Goal: Information Seeking & Learning: Learn about a topic

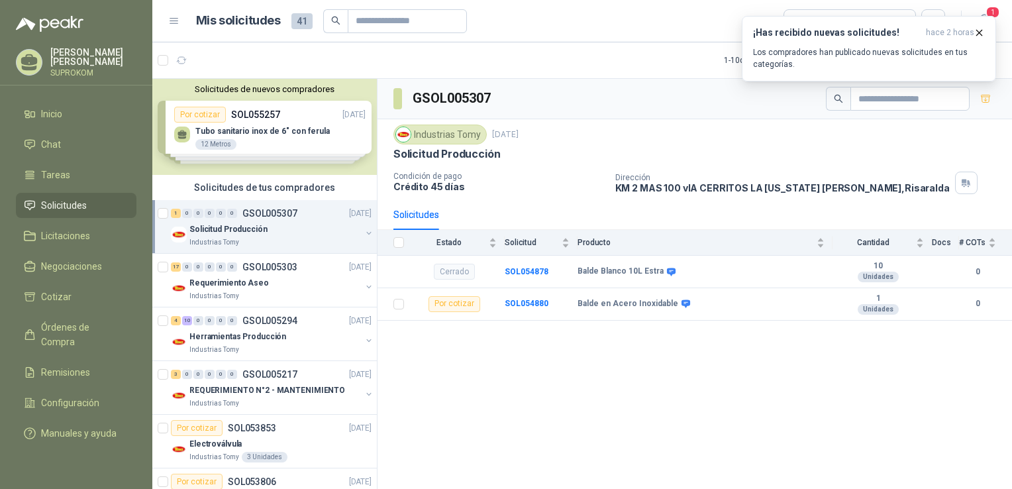
click at [271, 228] on div "Solicitud Producción" at bounding box center [274, 229] width 171 height 16
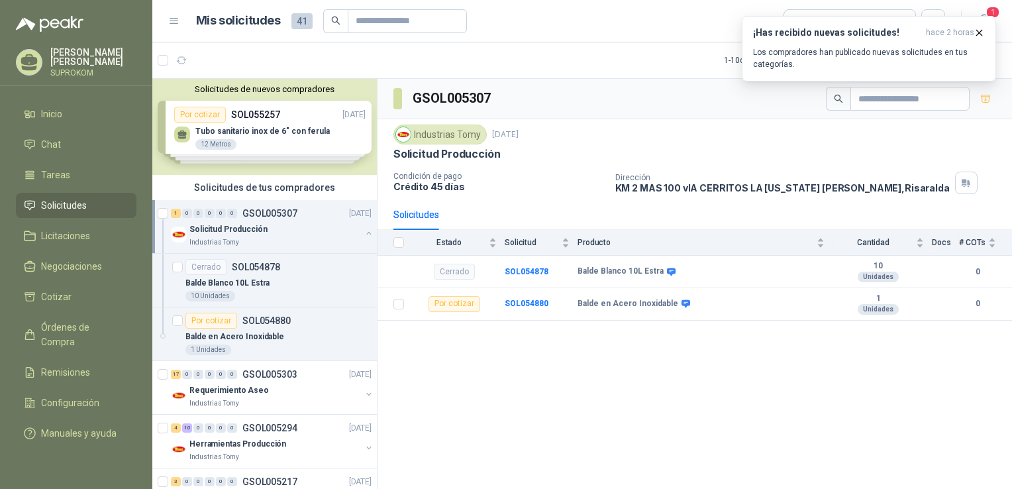
click at [289, 229] on div "Solicitud Producción" at bounding box center [274, 229] width 171 height 16
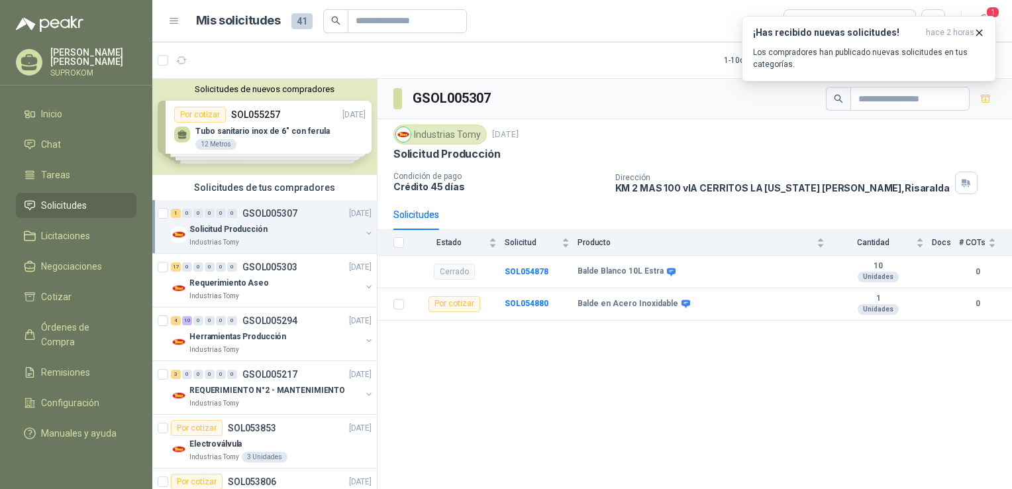
click at [306, 237] on div "Industrias Tomy" at bounding box center [274, 242] width 171 height 11
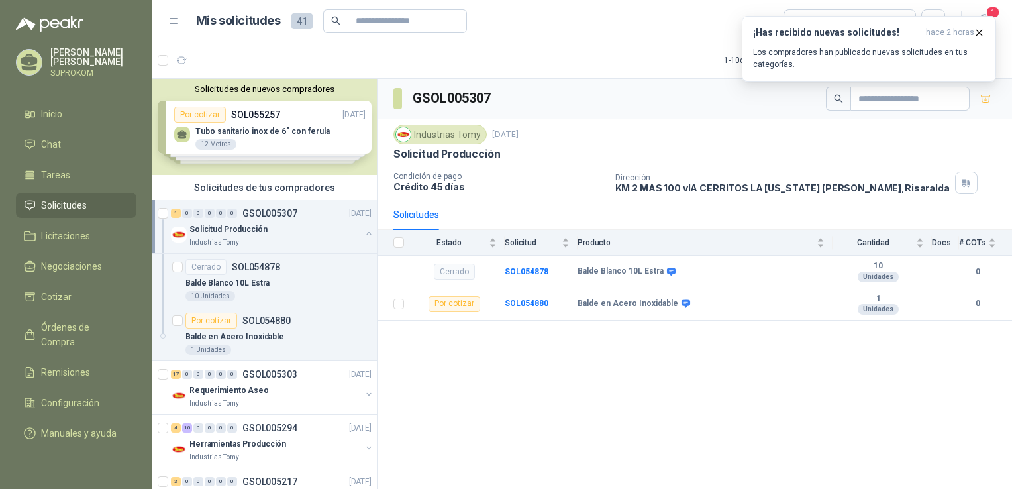
click at [306, 238] on div "Industrias Tomy" at bounding box center [274, 242] width 171 height 11
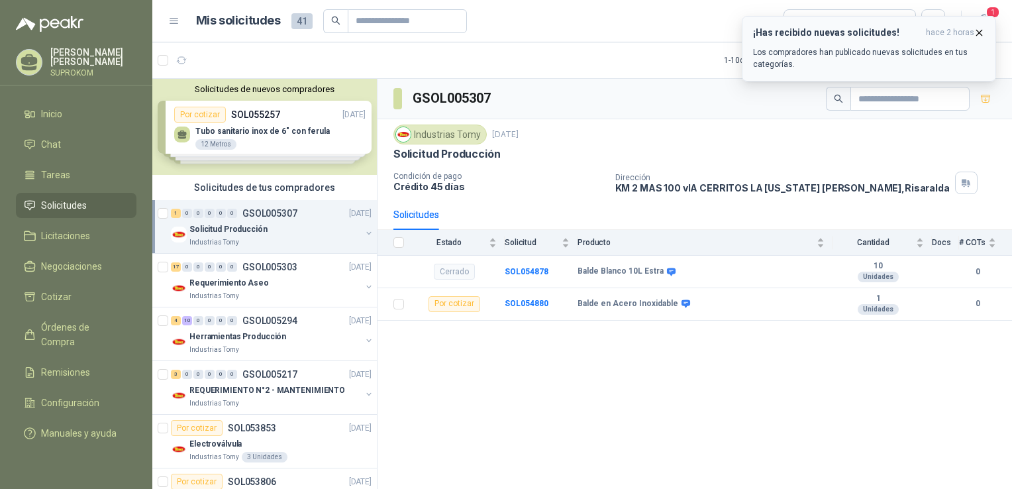
click at [982, 33] on icon "button" at bounding box center [978, 32] width 11 height 11
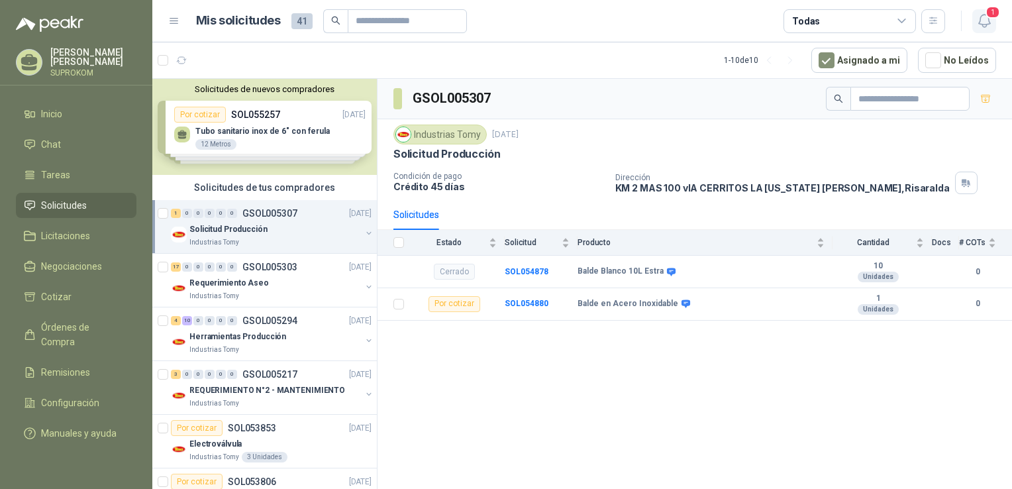
click at [987, 14] on span "1" at bounding box center [992, 12] width 15 height 13
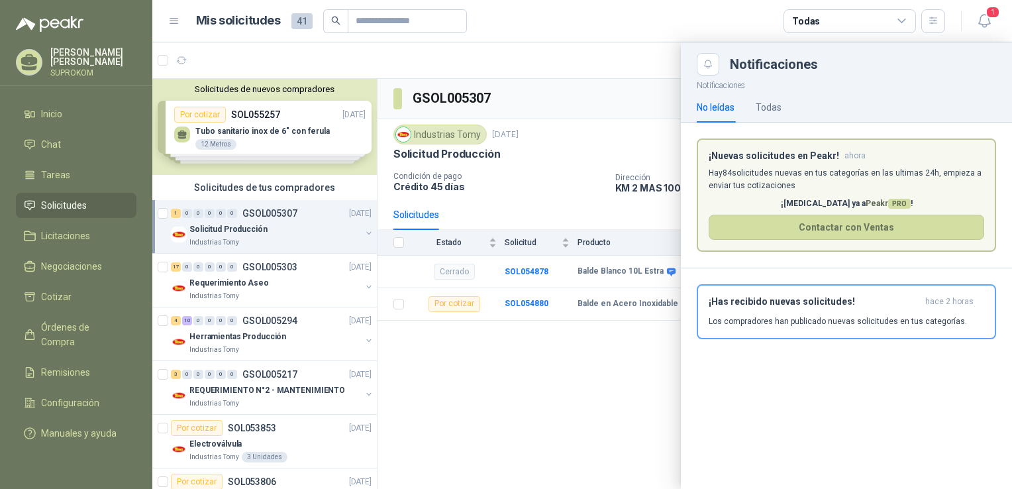
click at [829, 170] on p "Hay 84 solicitudes nuevas en tus categorías en las ultimas 24h, empieza a envia…" at bounding box center [845, 179] width 275 height 25
click at [771, 103] on div "Todas" at bounding box center [768, 107] width 26 height 15
click at [596, 128] on div at bounding box center [581, 265] width 859 height 446
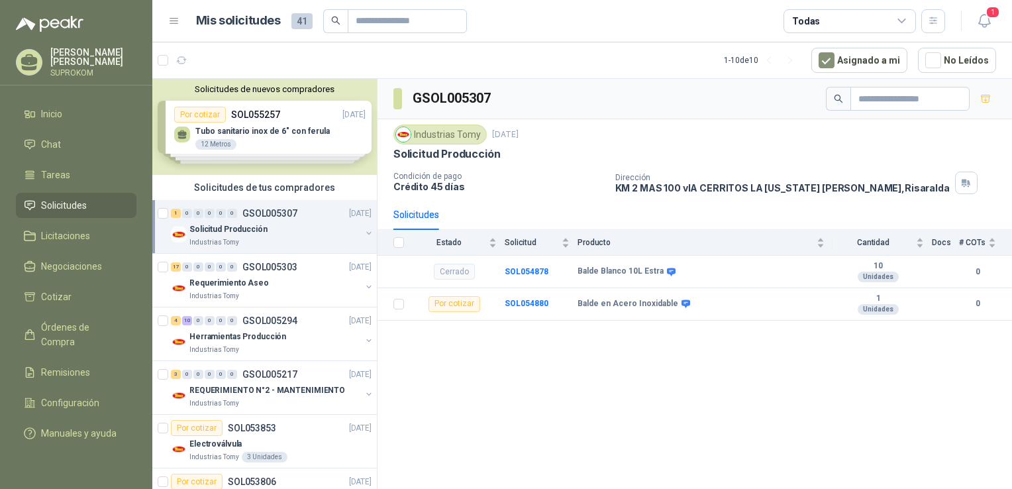
click at [233, 233] on p "Solicitud Producción" at bounding box center [228, 229] width 78 height 13
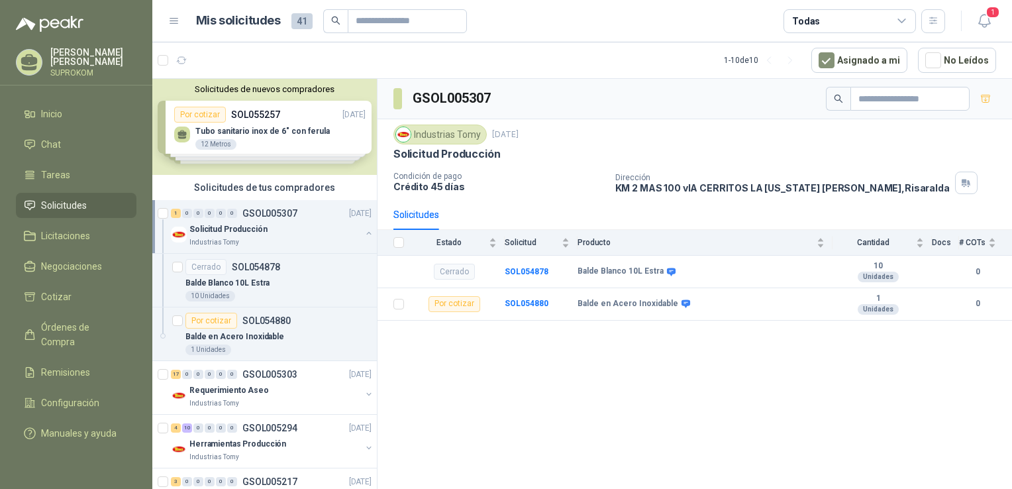
click at [233, 233] on p "Solicitud Producción" at bounding box center [228, 229] width 78 height 13
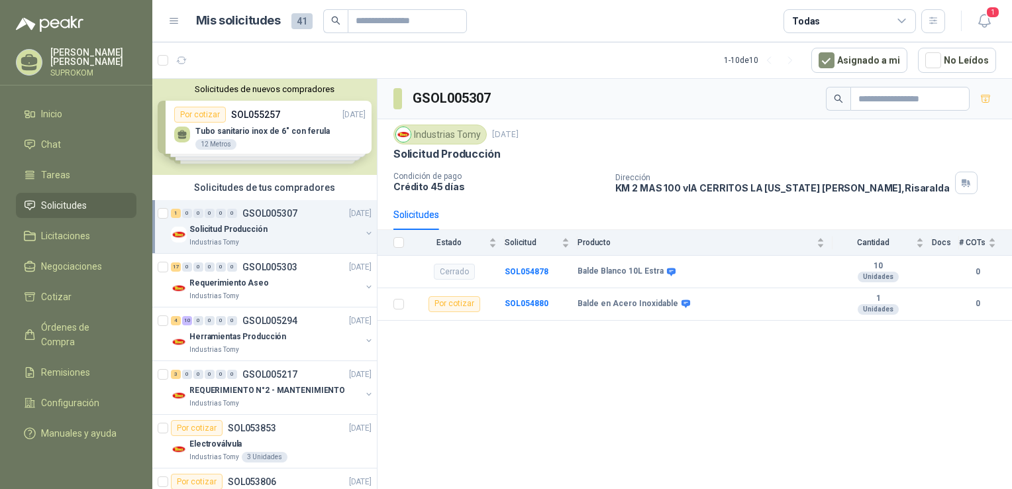
click at [167, 188] on div "Solicitudes de tus compradores" at bounding box center [264, 187] width 224 height 25
click at [260, 285] on p "Requerimiento Aseo" at bounding box center [228, 283] width 79 height 13
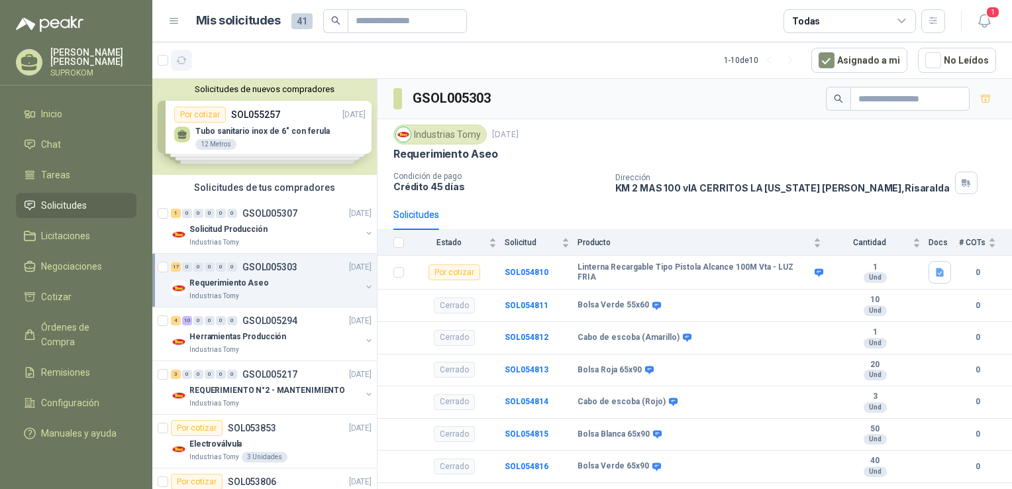
click at [179, 62] on icon "button" at bounding box center [181, 60] width 11 height 11
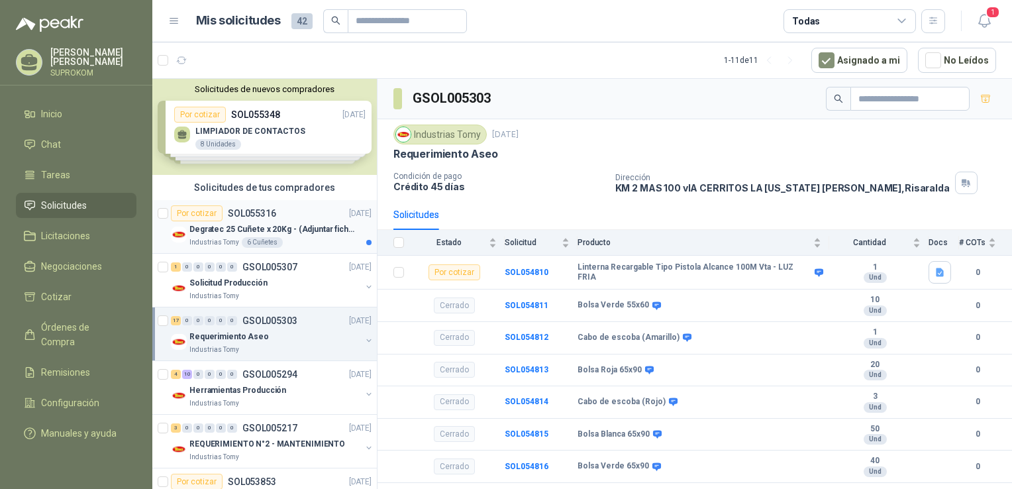
click at [256, 221] on div "Degratec 25 Cuñete x 20Kg - (Adjuntar ficha técnica)" at bounding box center [280, 229] width 182 height 16
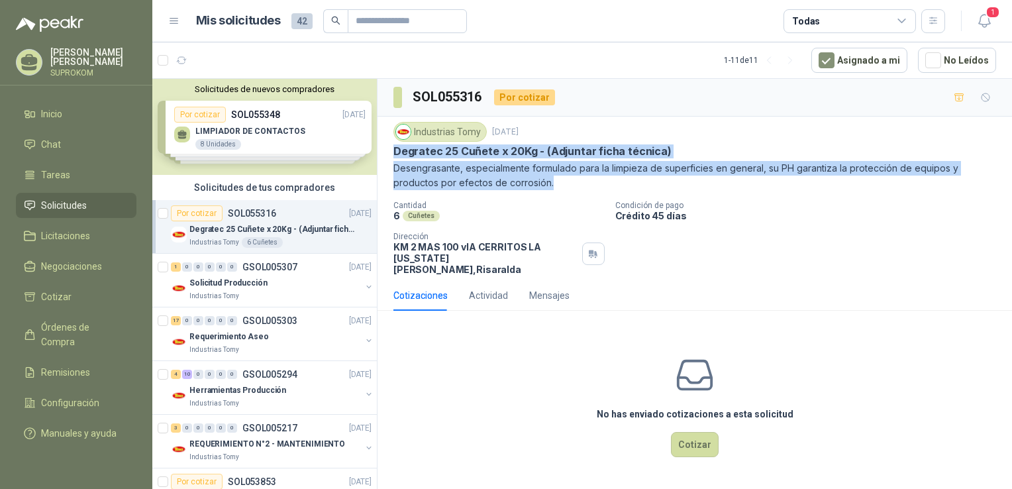
drag, startPoint x: 389, startPoint y: 150, endPoint x: 612, endPoint y: 178, distance: 224.9
click at [612, 178] on div "Industrias Tomy [DATE] Degratec 25 Cuñete x 20Kg - (Adjuntar ficha técnica) Des…" at bounding box center [694, 199] width 634 height 164
copy div "Degratec 25 Cuñete x 20Kg - (Adjuntar ficha técnica) Desengrasante, especialmen…"
